Goal: Find contact information: Find contact information

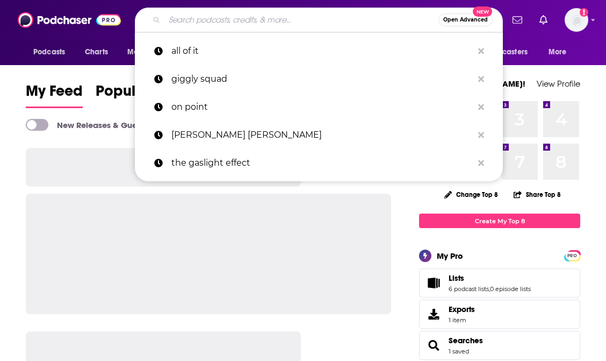
click at [277, 17] on input "Search podcasts, credits, & more..." at bounding box center [301, 19] width 274 height 17
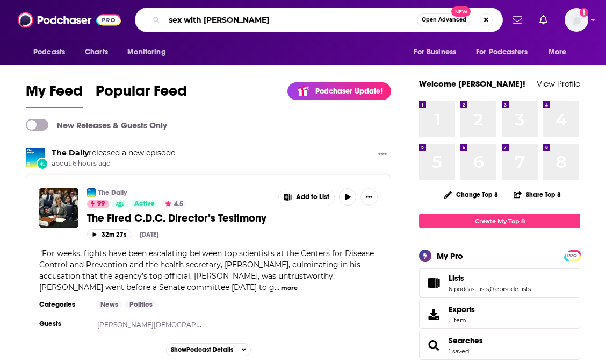
type input "sex with [PERSON_NAME]"
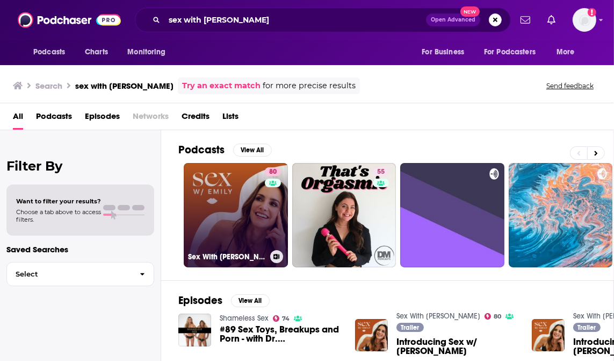
click at [228, 213] on link "80 Sex With [PERSON_NAME]" at bounding box center [236, 215] width 104 height 104
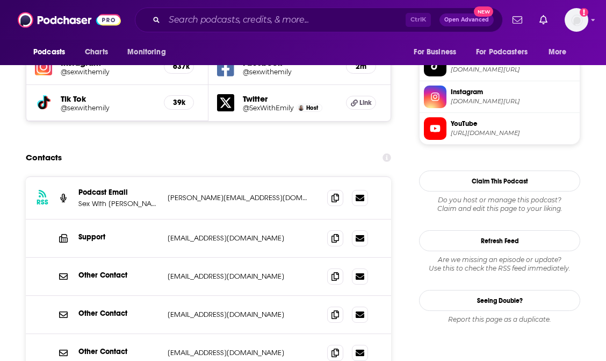
scroll to position [990, 0]
click at [356, 193] on icon at bounding box center [360, 196] width 9 height 6
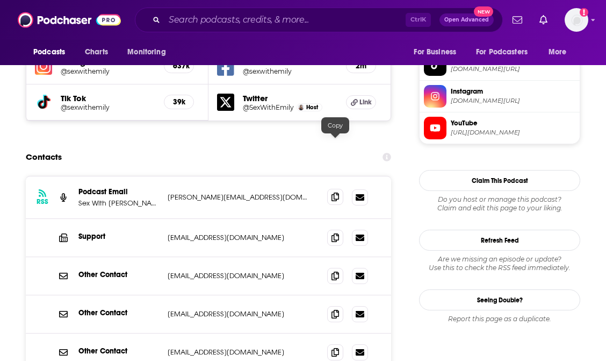
click at [338, 192] on icon at bounding box center [336, 196] width 8 height 9
